Goal: Navigation & Orientation: Find specific page/section

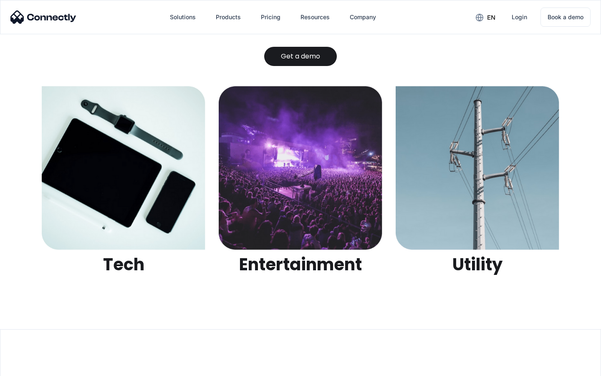
scroll to position [2634, 0]
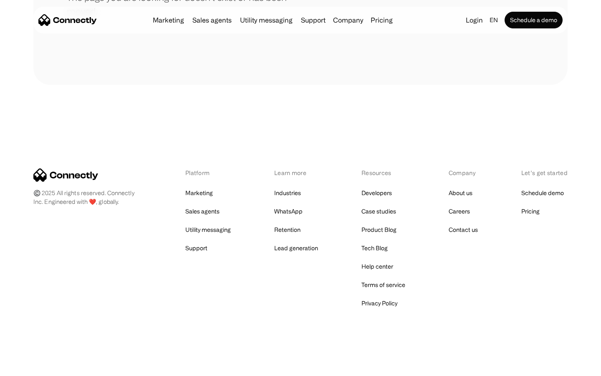
scroll to position [152, 0]
